Goal: Find specific page/section: Find specific page/section

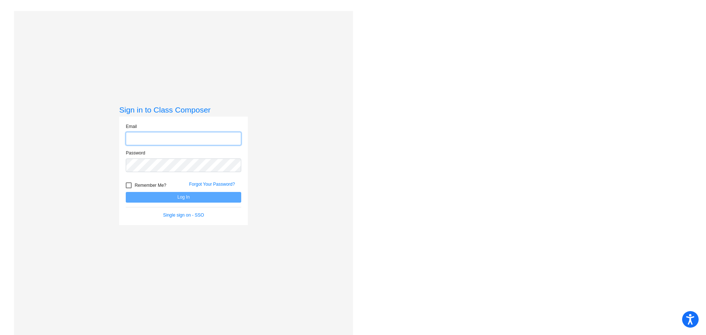
type input "amansker@gcdsd.org"
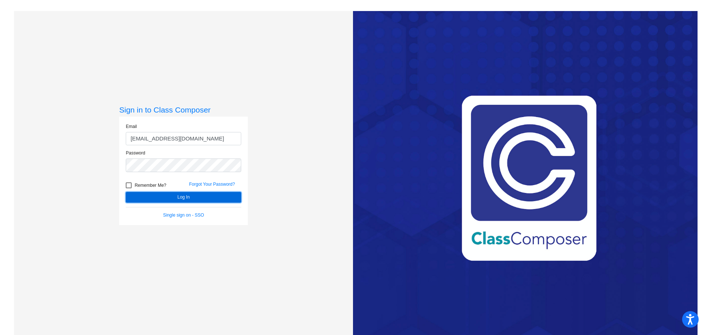
click at [172, 195] on button "Log In" at bounding box center [183, 197] width 115 height 11
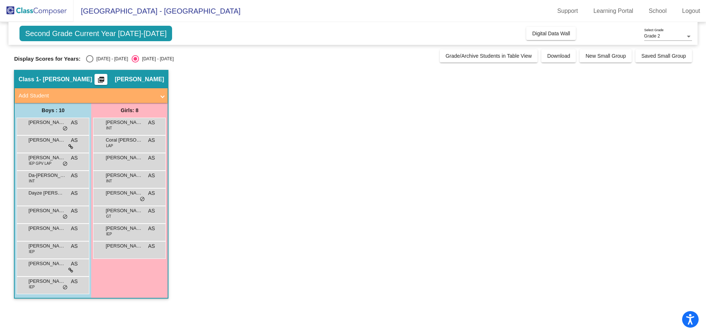
click at [94, 57] on div "[DATE] - [DATE]" at bounding box center [110, 59] width 35 height 7
click at [90, 63] on input "[DATE] - [DATE]" at bounding box center [89, 63] width 0 height 0
radio input "true"
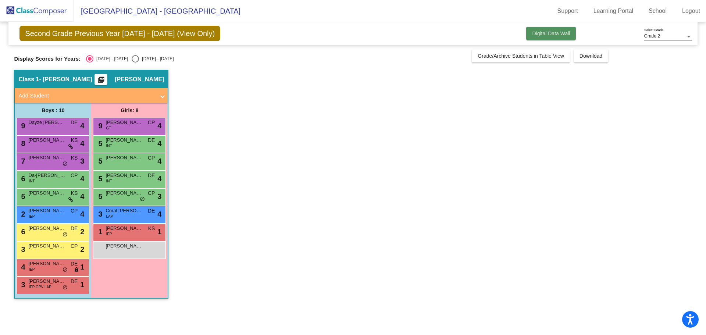
click at [541, 34] on span "Digital Data Wall" at bounding box center [551, 34] width 38 height 6
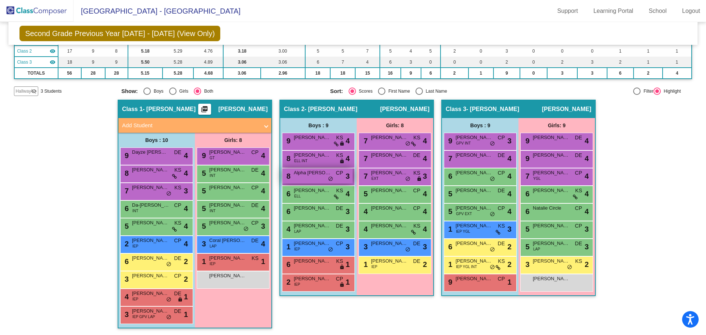
scroll to position [77, 0]
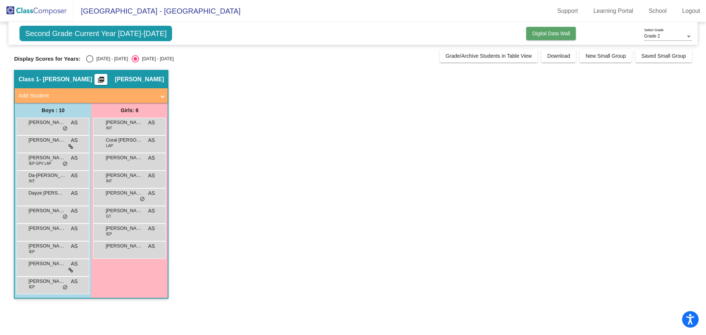
click at [528, 29] on button "Digital Data Wall" at bounding box center [551, 33] width 50 height 13
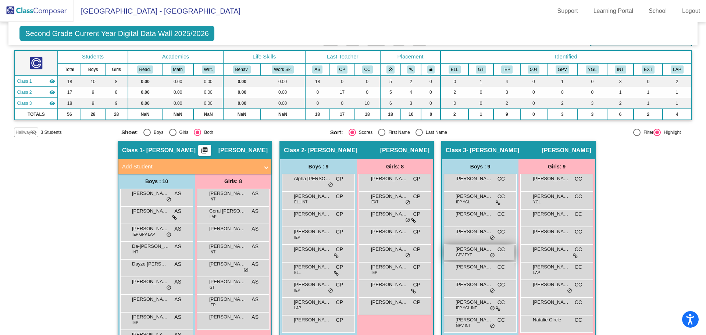
scroll to position [74, 0]
